Goal: Task Accomplishment & Management: Connect with others

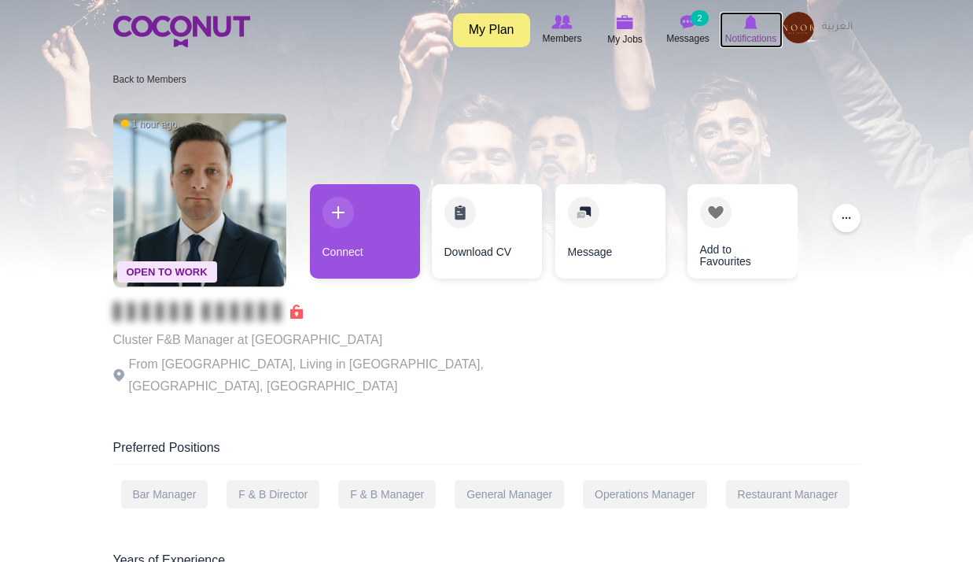
click at [756, 35] on span "Notifications" at bounding box center [750, 39] width 51 height 16
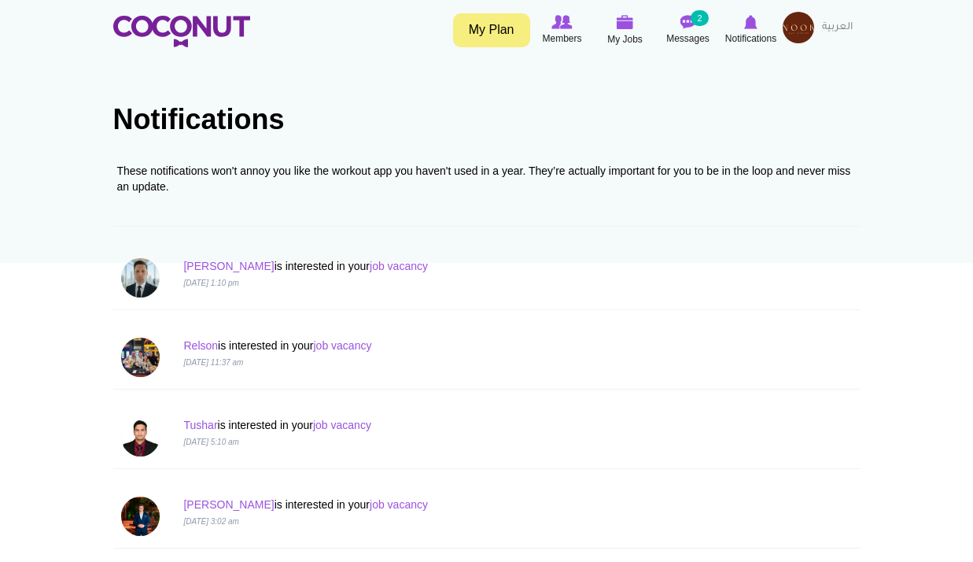
scroll to position [79, 0]
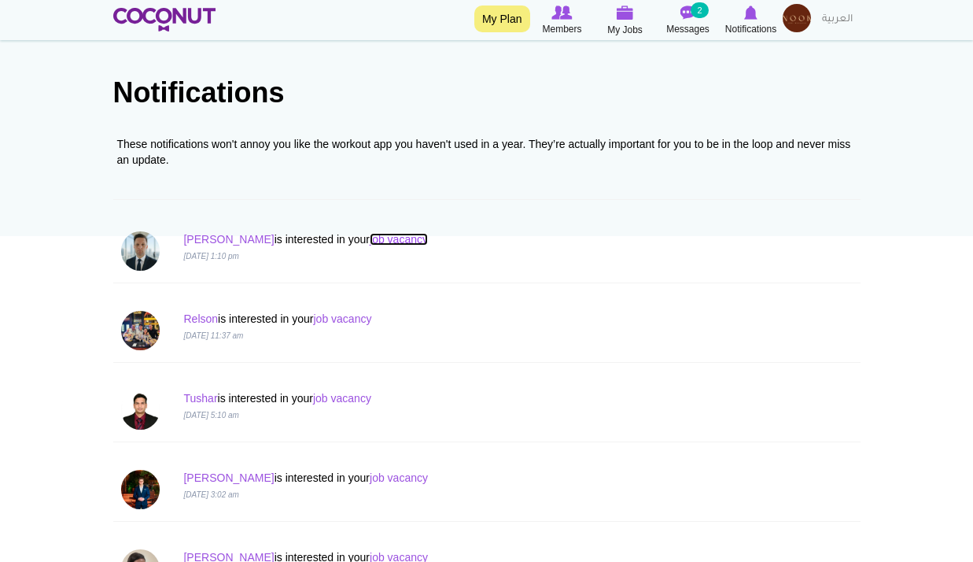
click at [370, 236] on link "job vacancy" at bounding box center [399, 239] width 58 height 13
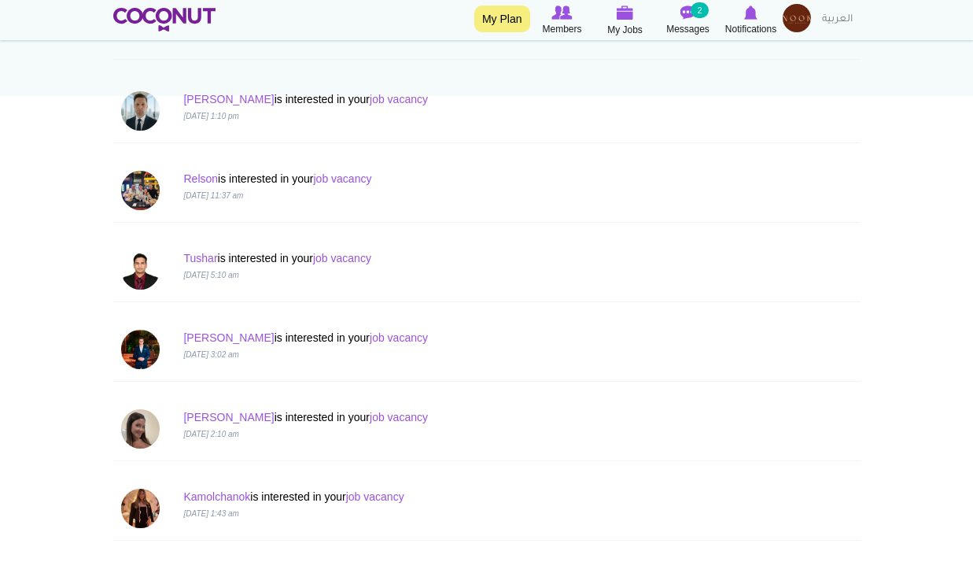
scroll to position [236, 0]
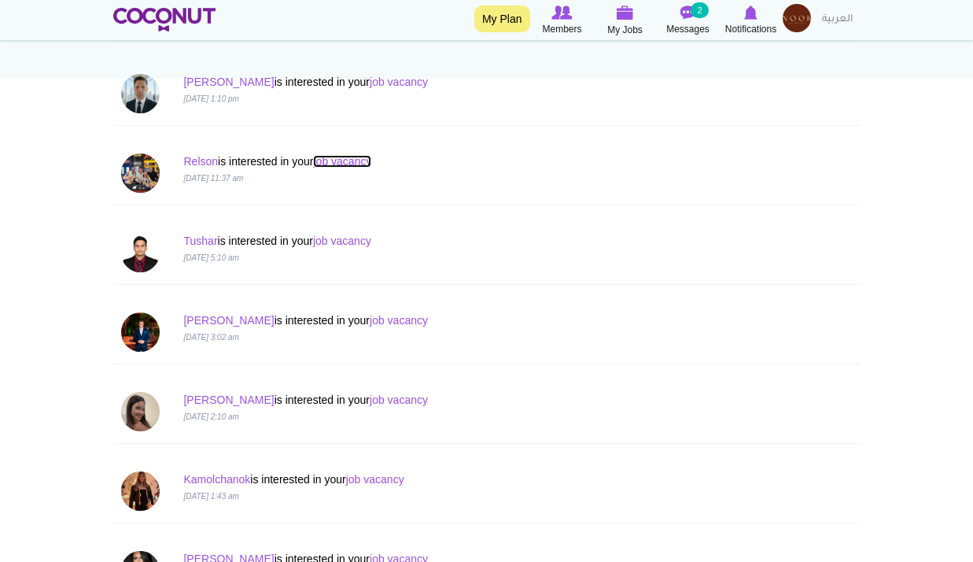
click at [363, 164] on link "job vacancy" at bounding box center [342, 161] width 58 height 13
click at [187, 152] on div "Relson is interested in your job vacancy 24 Sep 2025, 11:37 am" at bounding box center [486, 174] width 755 height 64
click at [194, 159] on link "Relson" at bounding box center [200, 161] width 35 height 13
click at [370, 316] on link "job vacancy" at bounding box center [399, 320] width 58 height 13
click at [200, 328] on p "[DATE] 3:02 am" at bounding box center [423, 336] width 480 height 16
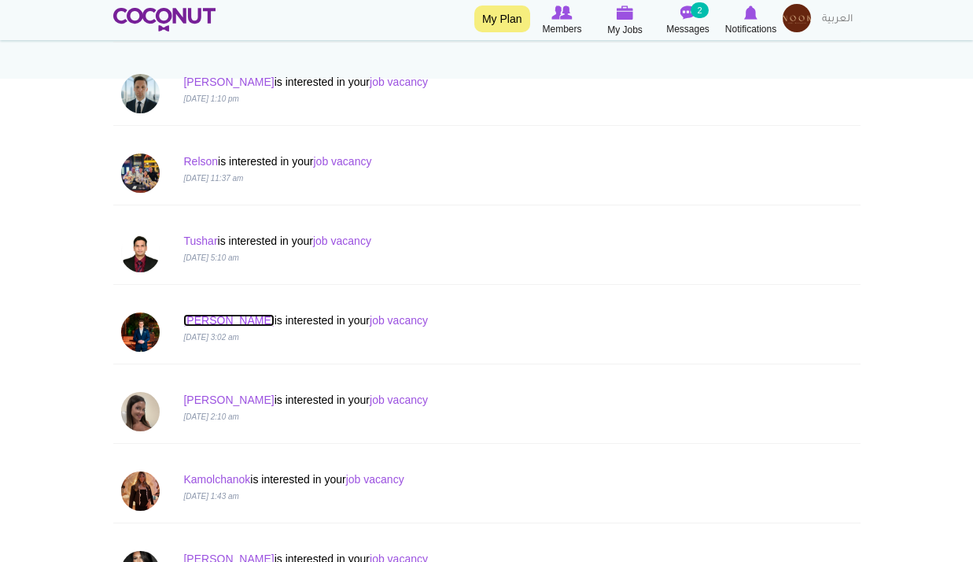
click at [210, 323] on link "[PERSON_NAME]" at bounding box center [228, 320] width 90 height 13
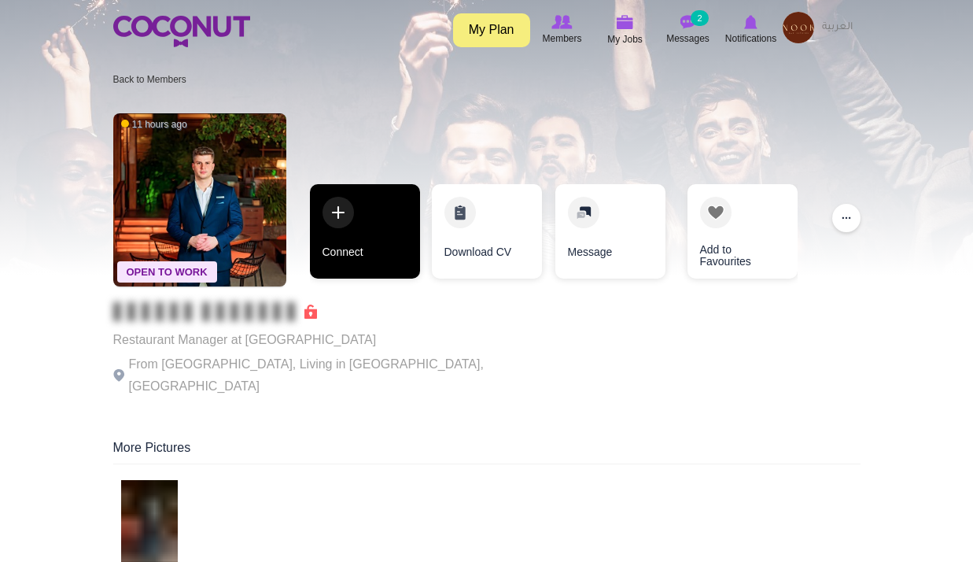
click at [332, 263] on link "Connect" at bounding box center [365, 231] width 110 height 94
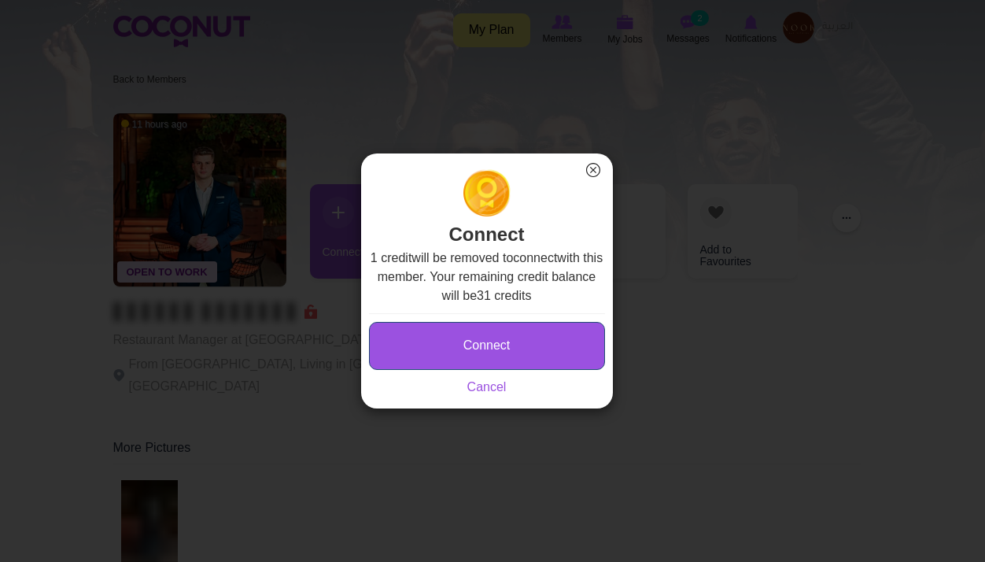
click at [426, 352] on button "Connect" at bounding box center [487, 346] width 236 height 48
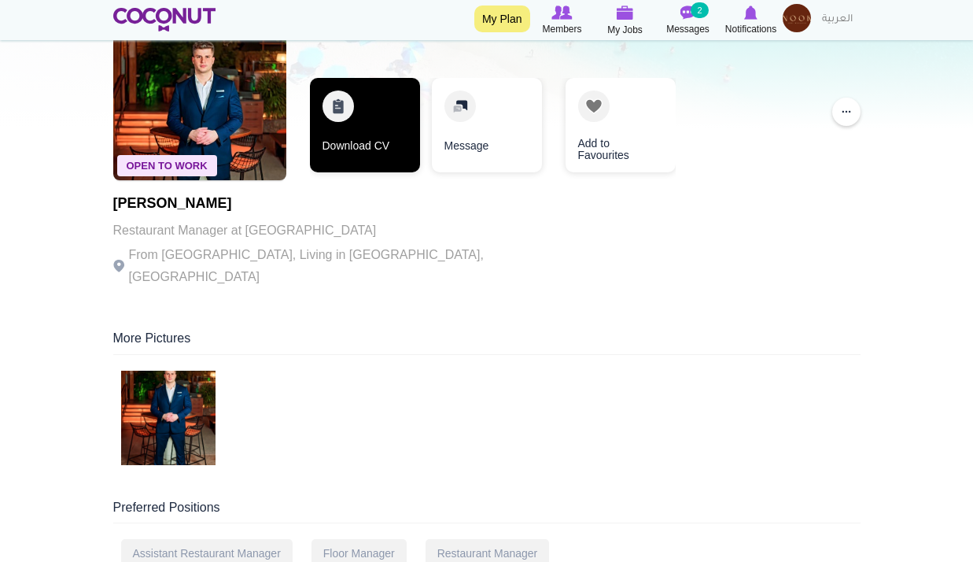
scroll to position [79, 0]
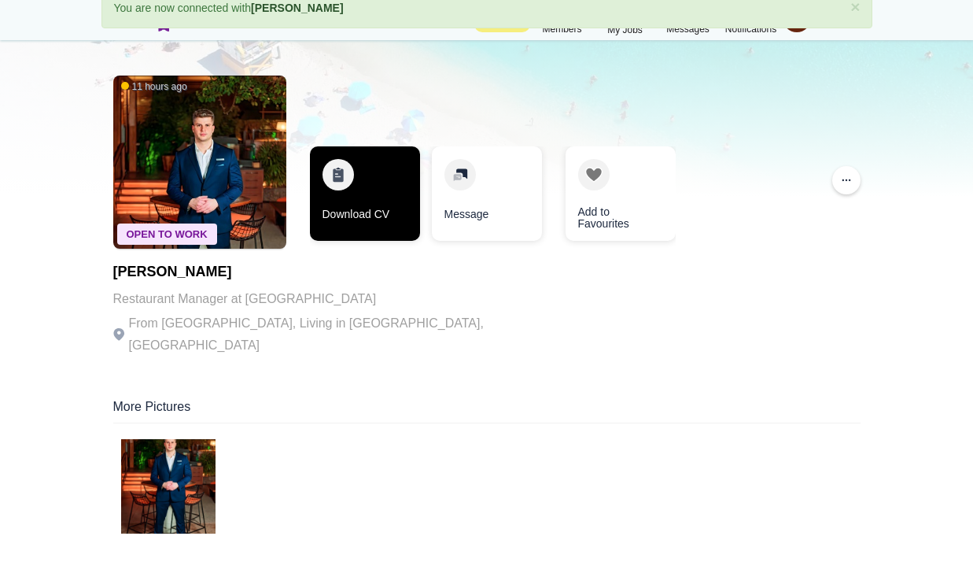
click at [381, 184] on link "Download CV" at bounding box center [365, 193] width 110 height 94
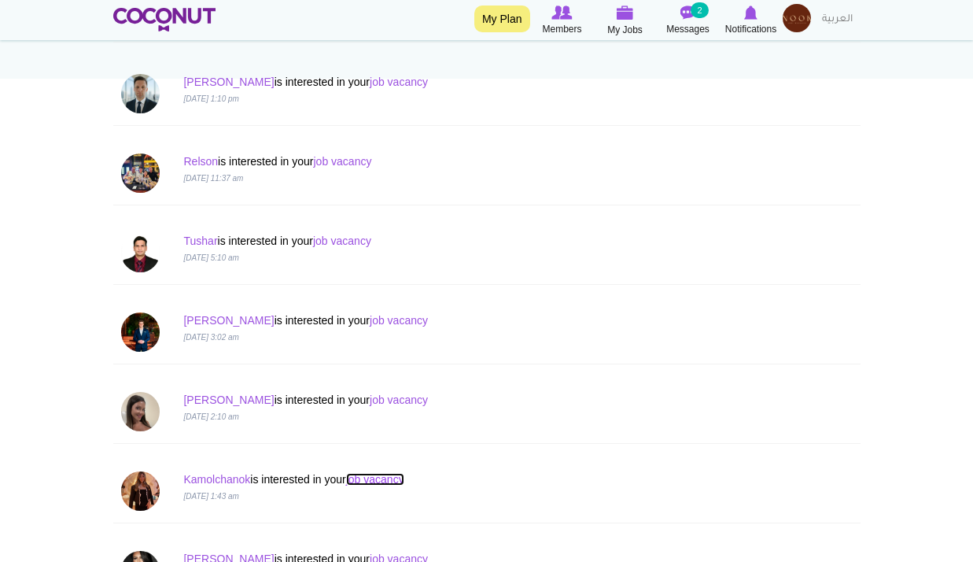
click at [381, 480] on link "job vacancy" at bounding box center [375, 479] width 58 height 13
click at [225, 473] on link "Kamolchanok" at bounding box center [216, 479] width 67 height 13
click at [226, 478] on link "Kamolchanok" at bounding box center [216, 479] width 67 height 13
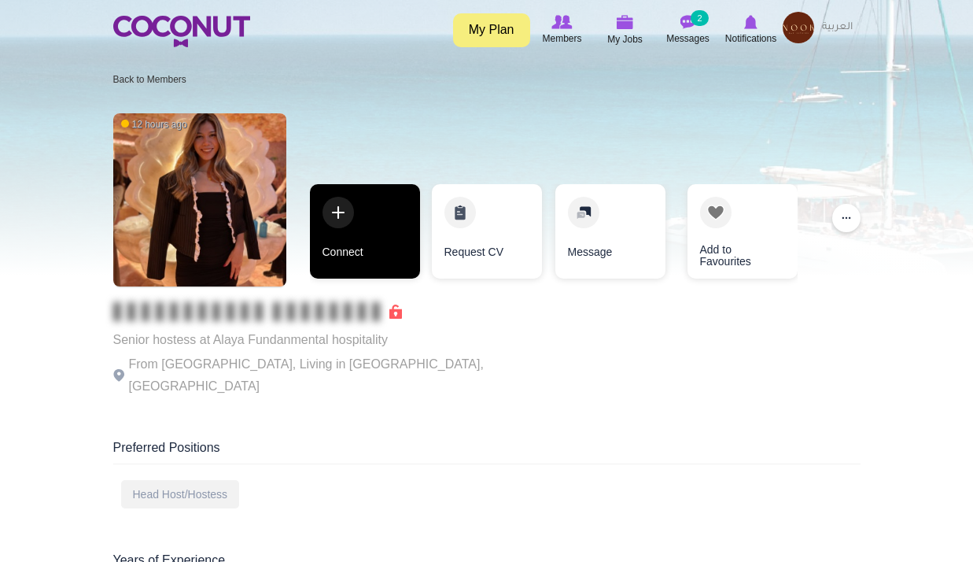
click at [341, 242] on link "Connect" at bounding box center [365, 231] width 110 height 94
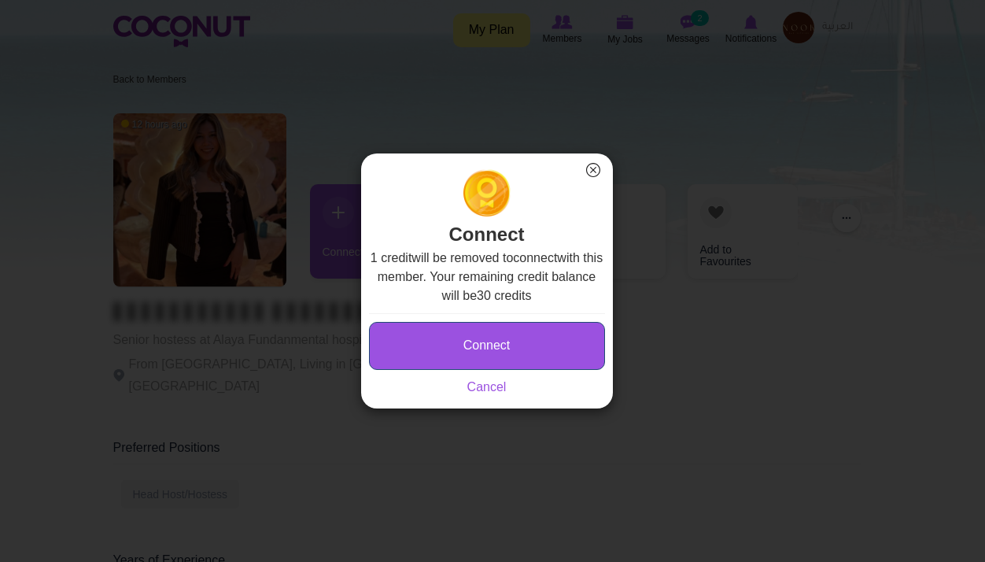
click at [513, 340] on button "Connect" at bounding box center [487, 346] width 236 height 48
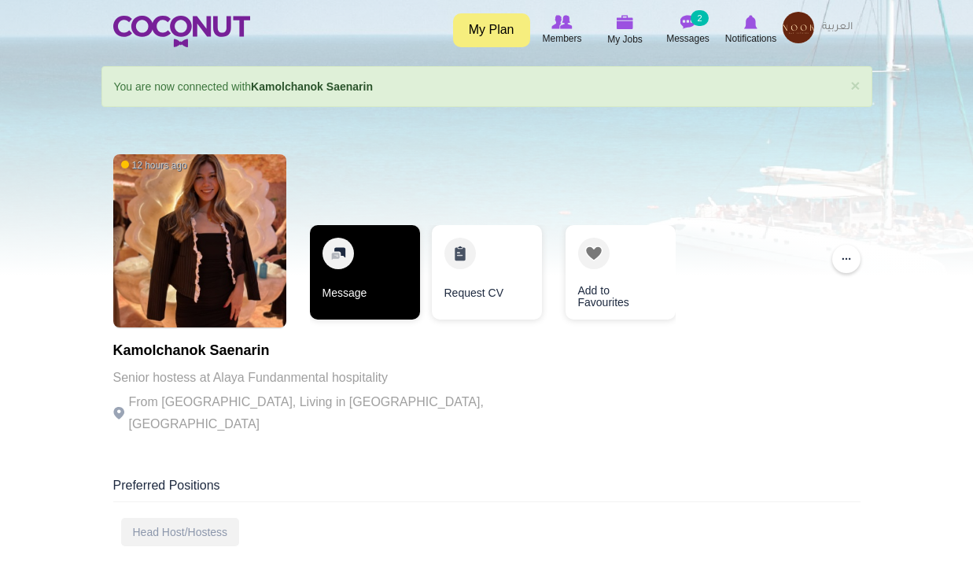
click at [400, 282] on link "Message" at bounding box center [365, 272] width 110 height 94
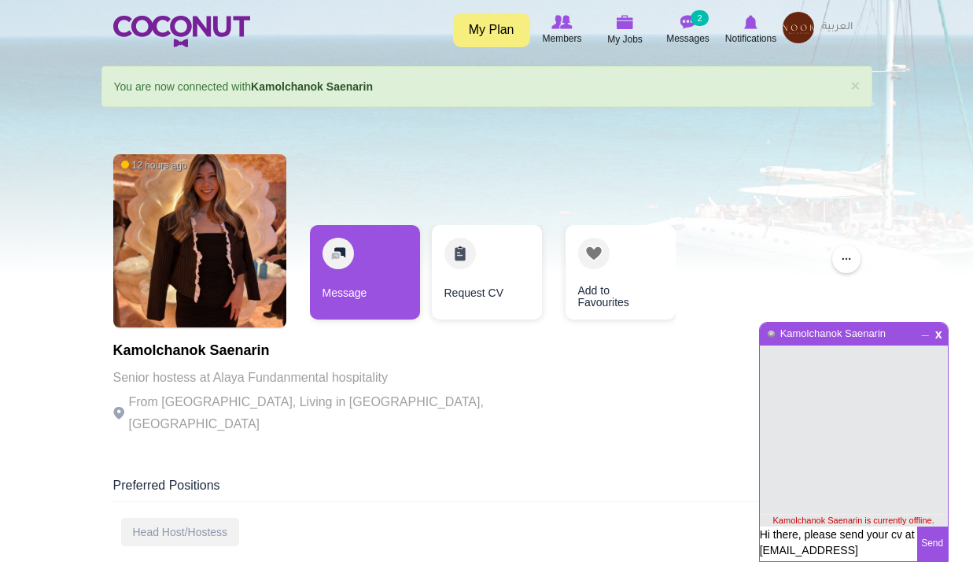
type textarea "Hi there, please send your cv at [EMAIL_ADDRESS][DOMAIN_NAME]"
click at [932, 552] on button "Send" at bounding box center [932, 543] width 31 height 35
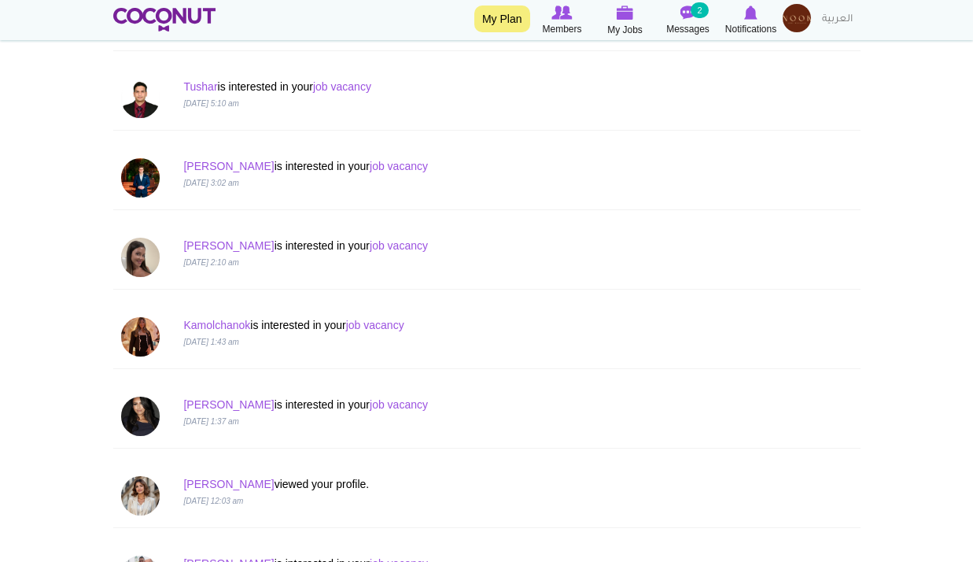
scroll to position [393, 0]
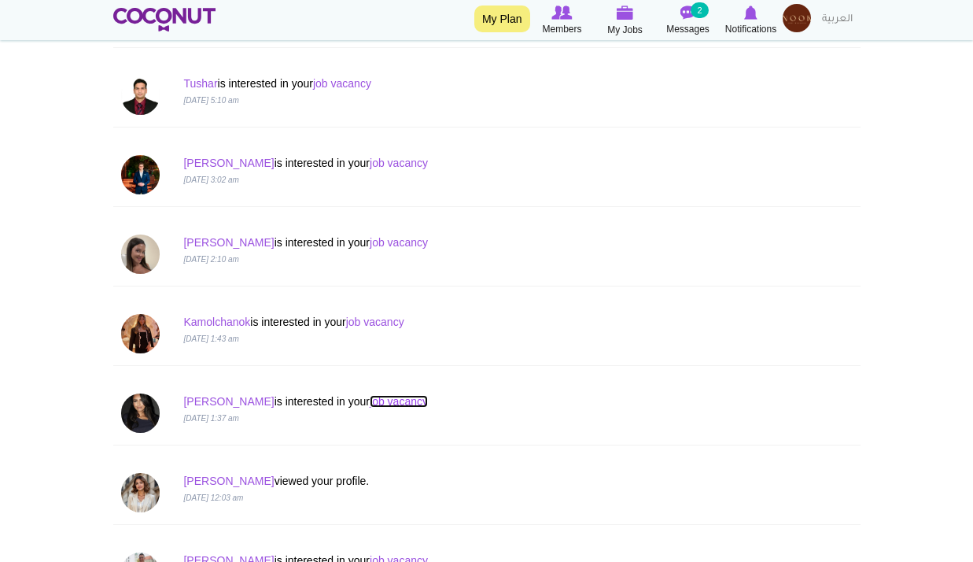
click at [370, 396] on link "job vacancy" at bounding box center [399, 401] width 58 height 13
click at [197, 397] on link "[PERSON_NAME]" at bounding box center [228, 401] width 90 height 13
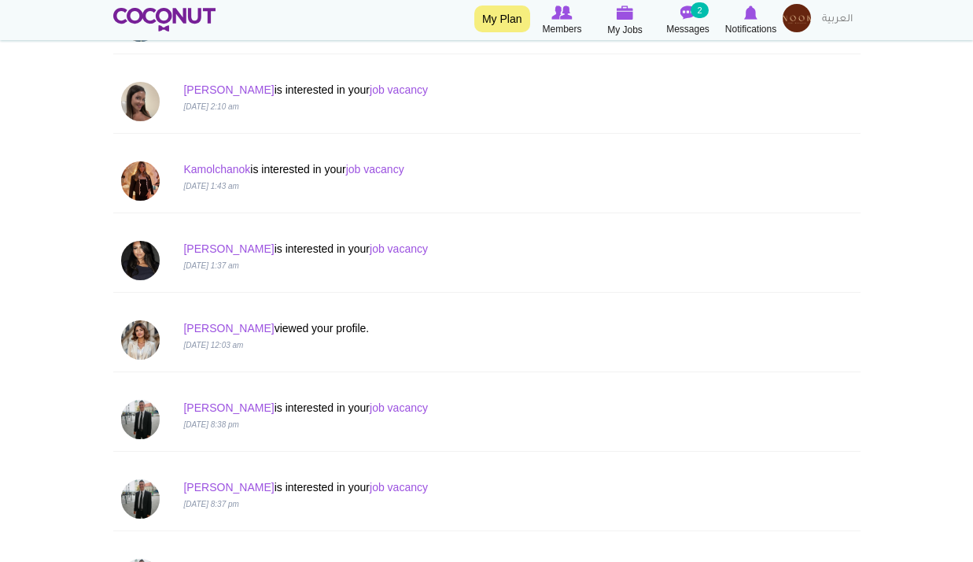
scroll to position [551, 0]
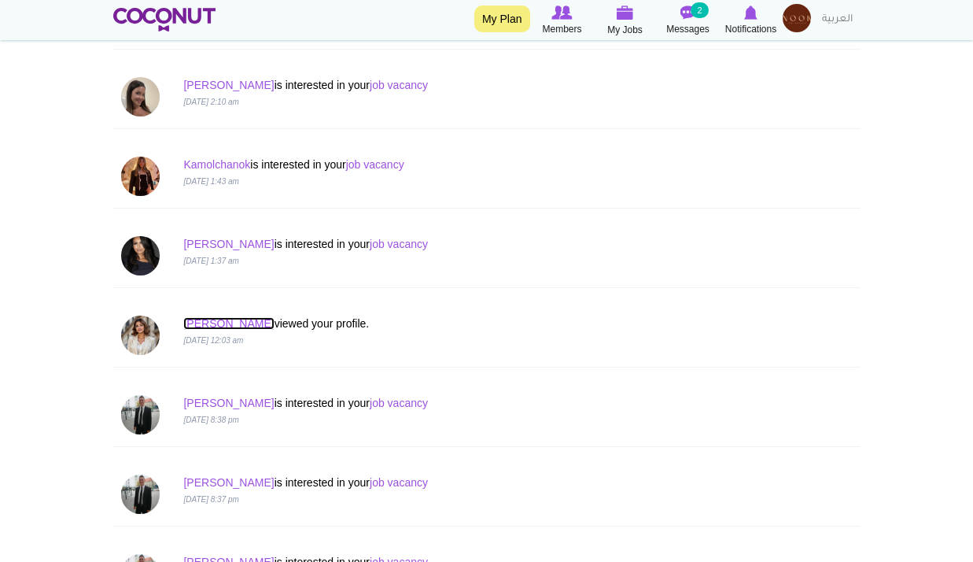
click at [211, 320] on link "[PERSON_NAME]" at bounding box center [228, 323] width 90 height 13
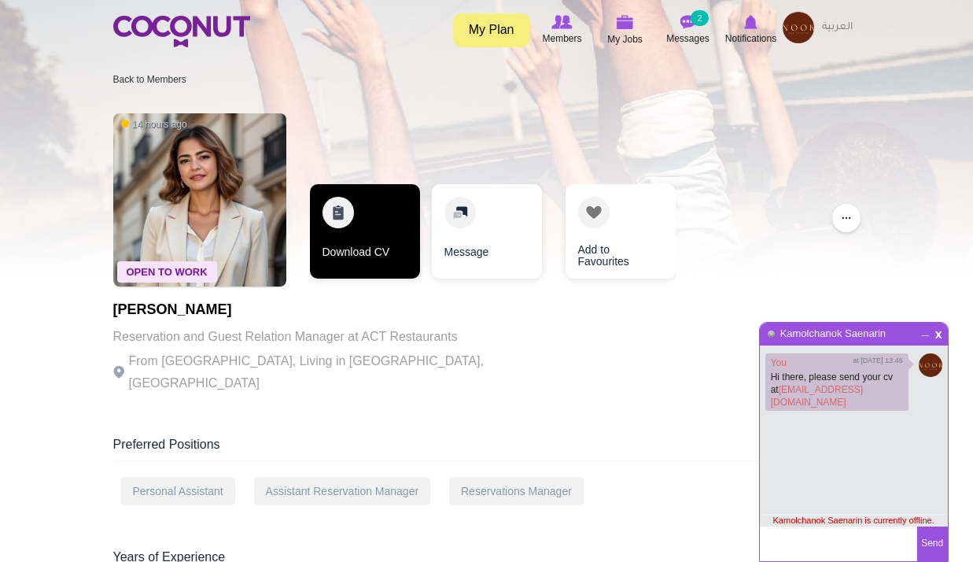
click at [352, 240] on link "Download CV" at bounding box center [365, 231] width 110 height 94
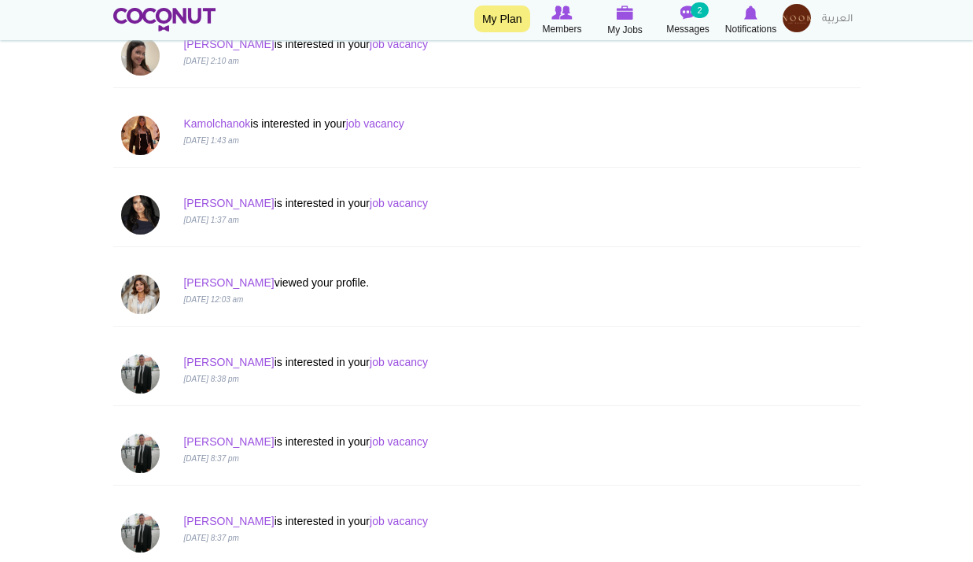
scroll to position [629, 0]
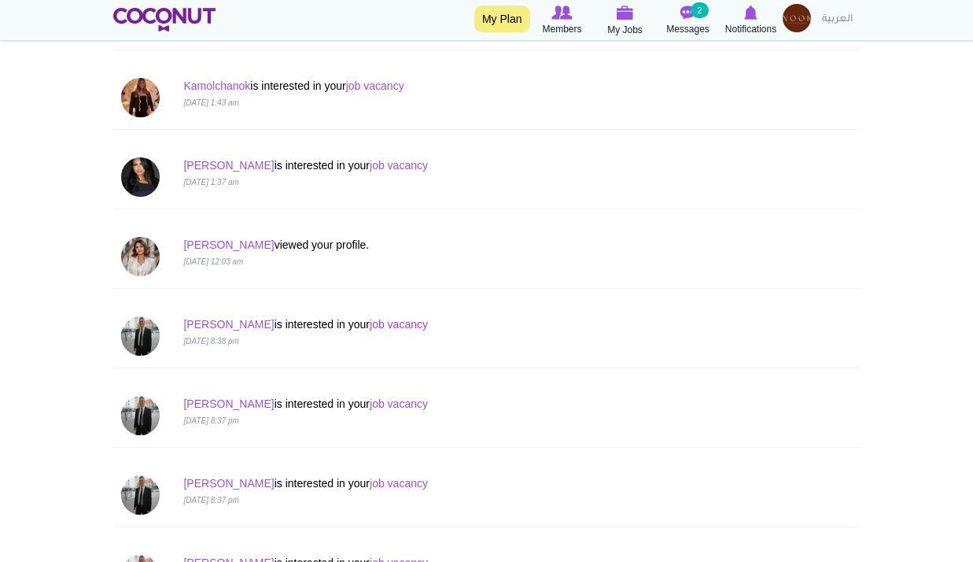
click at [363, 314] on div "[PERSON_NAME] is interested in your job vacancy [DATE] 8:38 pm" at bounding box center [486, 336] width 755 height 64
click at [370, 320] on link "job vacancy" at bounding box center [399, 324] width 58 height 13
click at [370, 402] on link "job vacancy" at bounding box center [399, 403] width 58 height 13
click at [357, 489] on div "Nikola is interested in your job vacancy 23 Sep 2025, 8:37 pm" at bounding box center [424, 490] width 504 height 31
click at [370, 489] on link "job vacancy" at bounding box center [399, 483] width 58 height 13
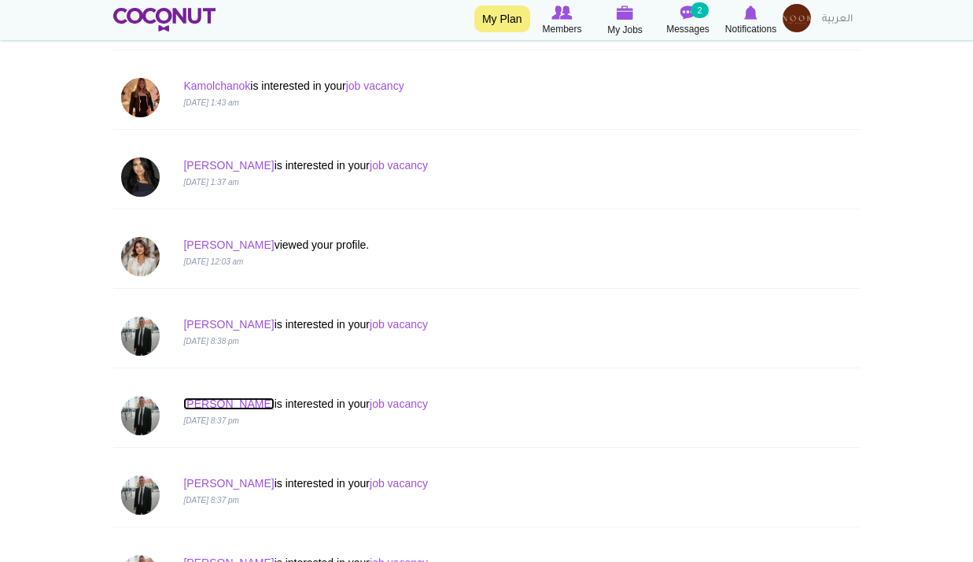
click at [215, 400] on link "[PERSON_NAME]" at bounding box center [228, 403] width 90 height 13
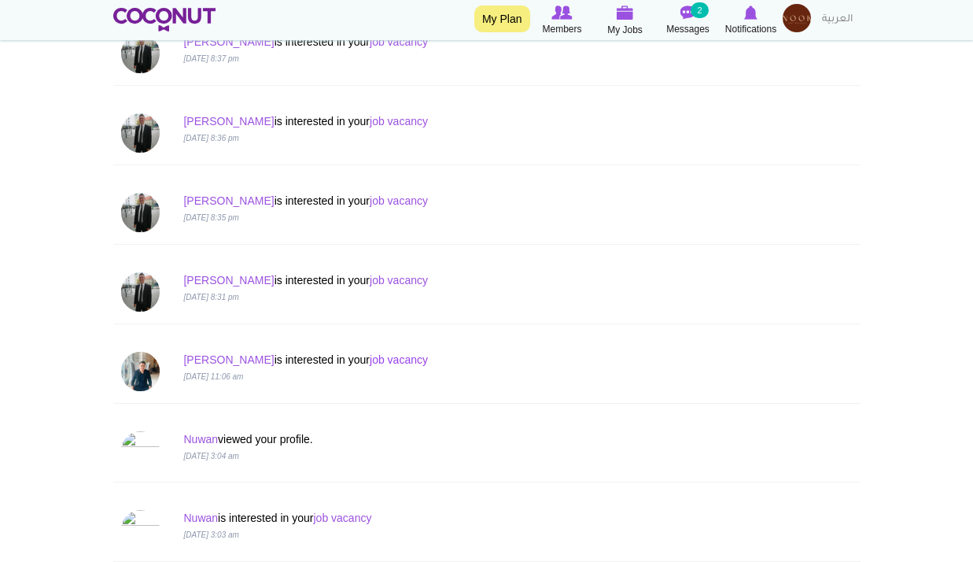
scroll to position [1101, 0]
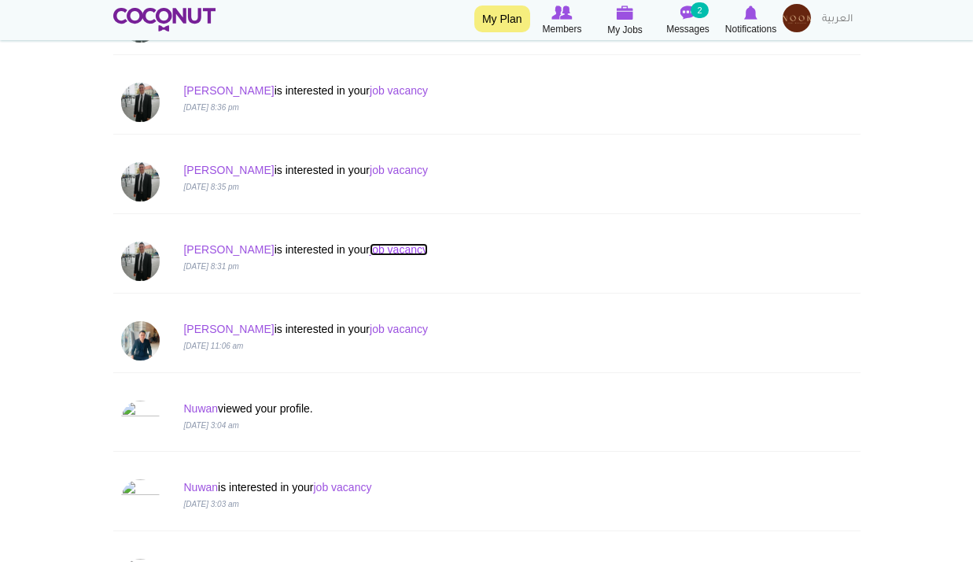
click at [370, 246] on link "job vacancy" at bounding box center [399, 249] width 58 height 13
click at [201, 248] on link "[PERSON_NAME]" at bounding box center [228, 249] width 90 height 13
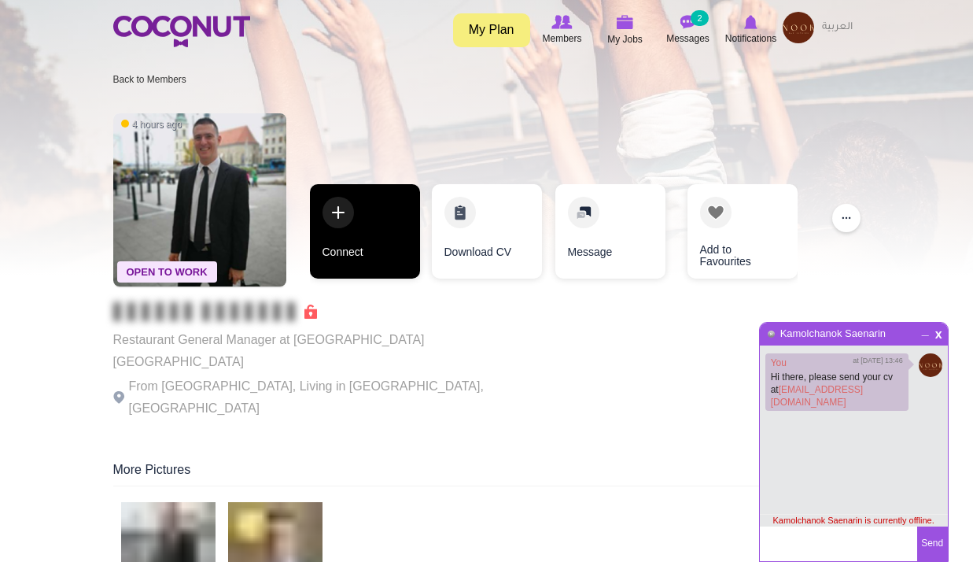
click at [351, 240] on link "Connect" at bounding box center [365, 231] width 110 height 94
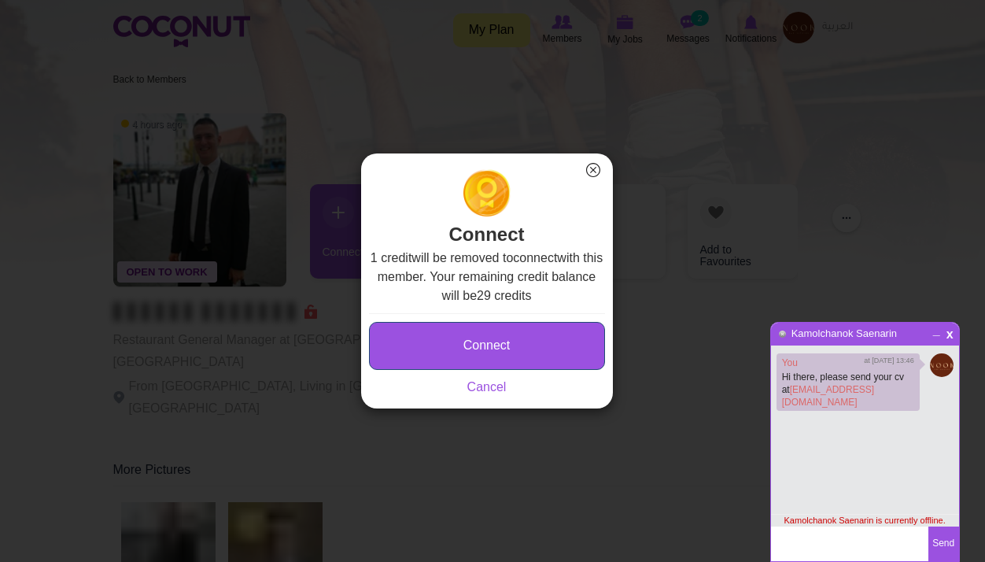
click at [502, 327] on button "Connect" at bounding box center [487, 346] width 236 height 48
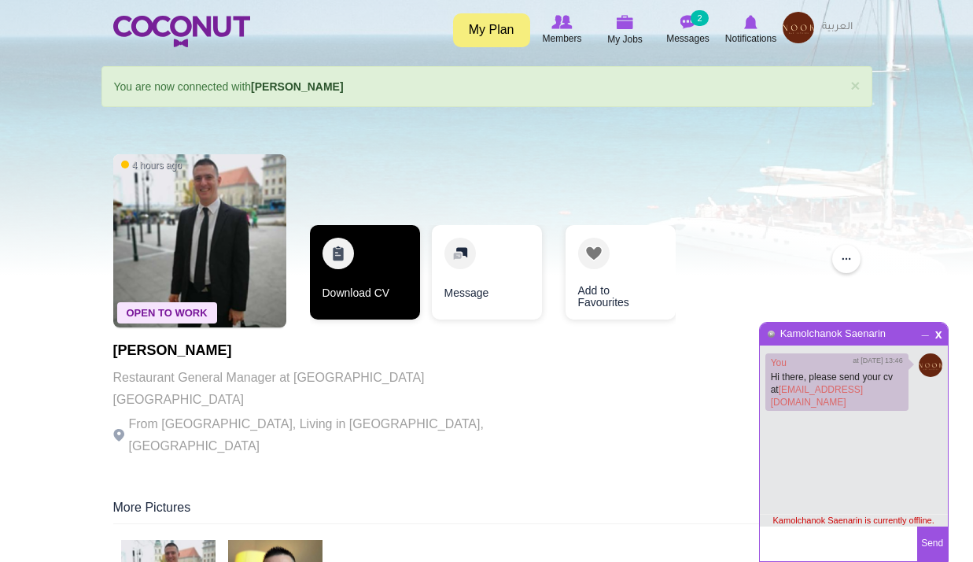
click at [349, 297] on link "Download CV" at bounding box center [365, 272] width 110 height 94
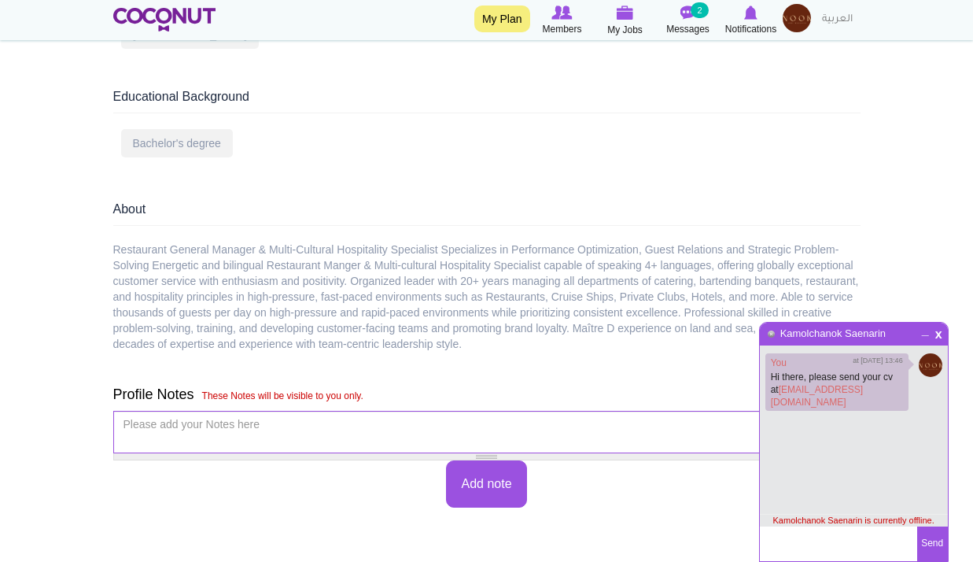
scroll to position [1023, 0]
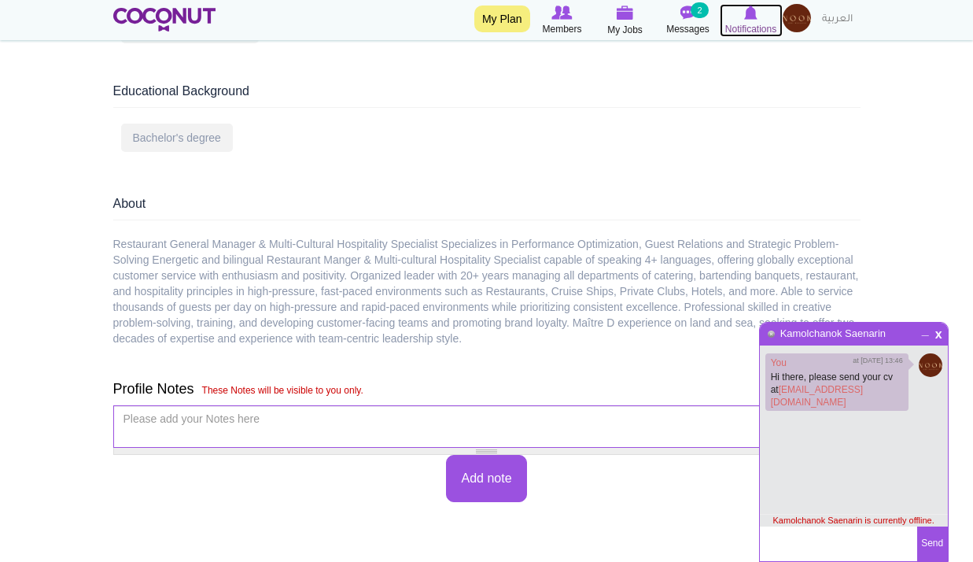
click at [749, 13] on img at bounding box center [750, 13] width 13 height 14
